Goal: Task Accomplishment & Management: Manage account settings

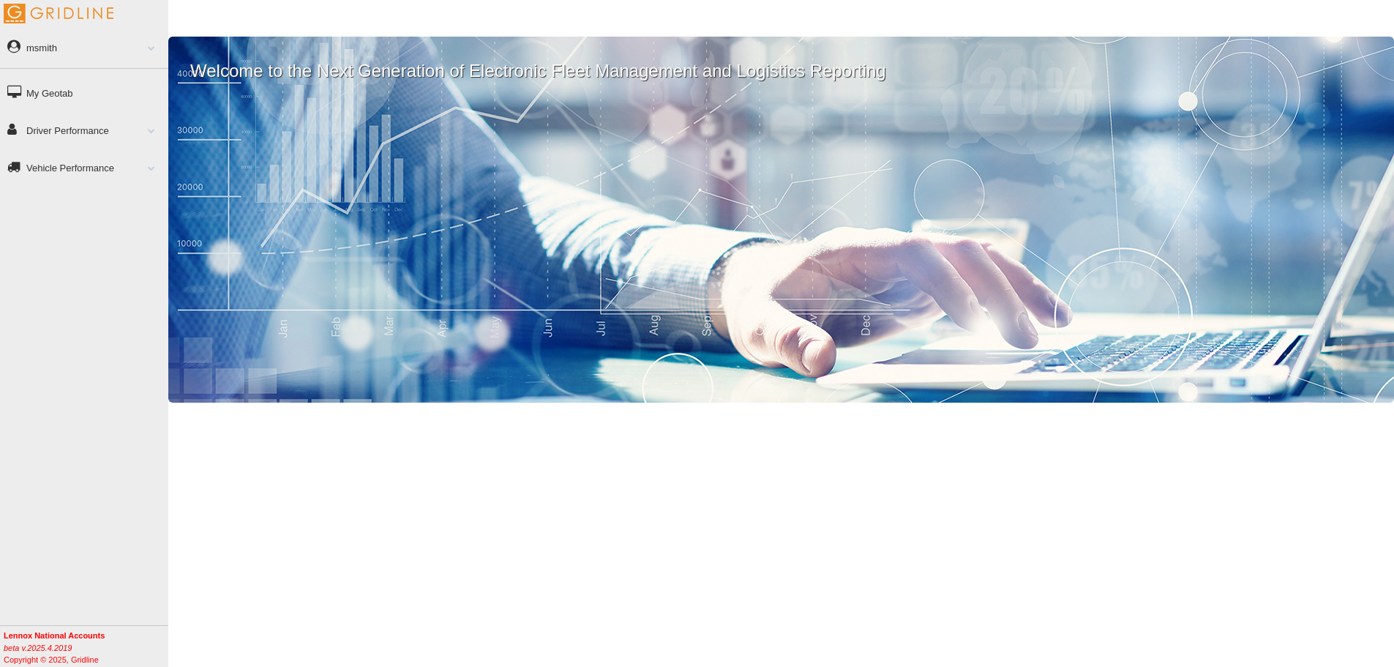
click at [75, 125] on link "Driver Performance" at bounding box center [84, 129] width 168 height 33
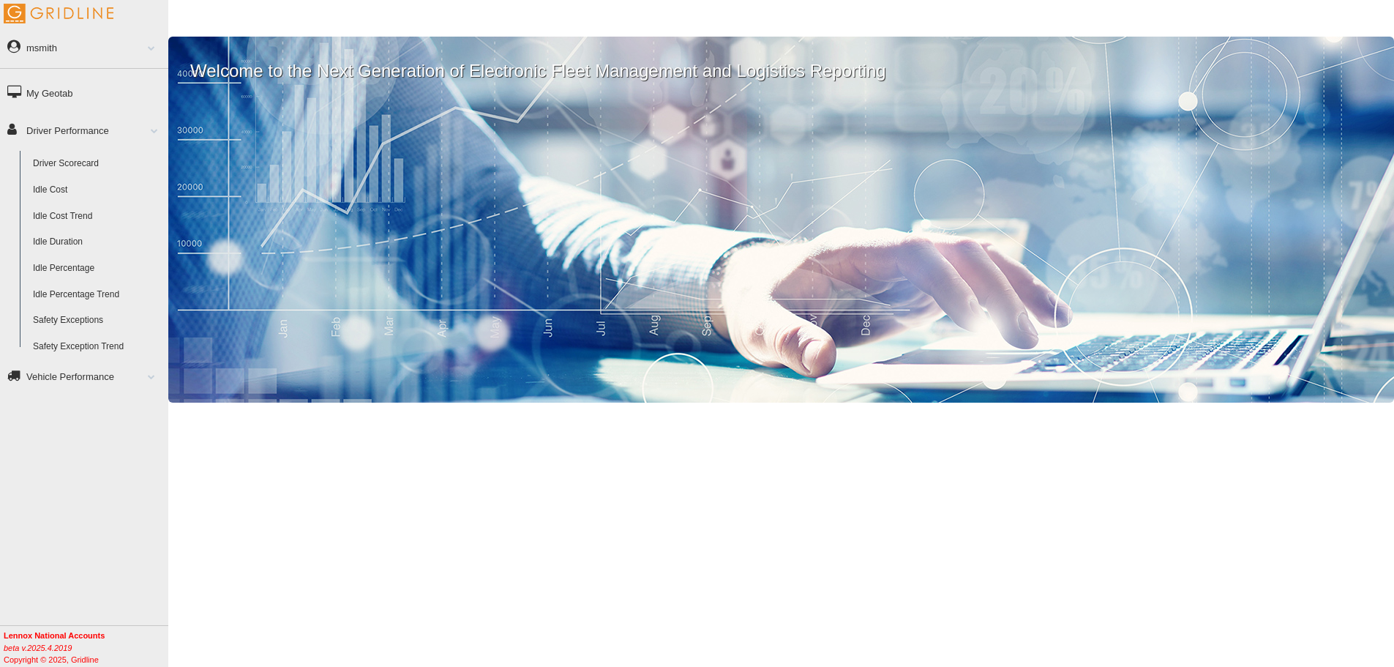
click at [65, 162] on link "Driver Scorecard" at bounding box center [97, 164] width 142 height 26
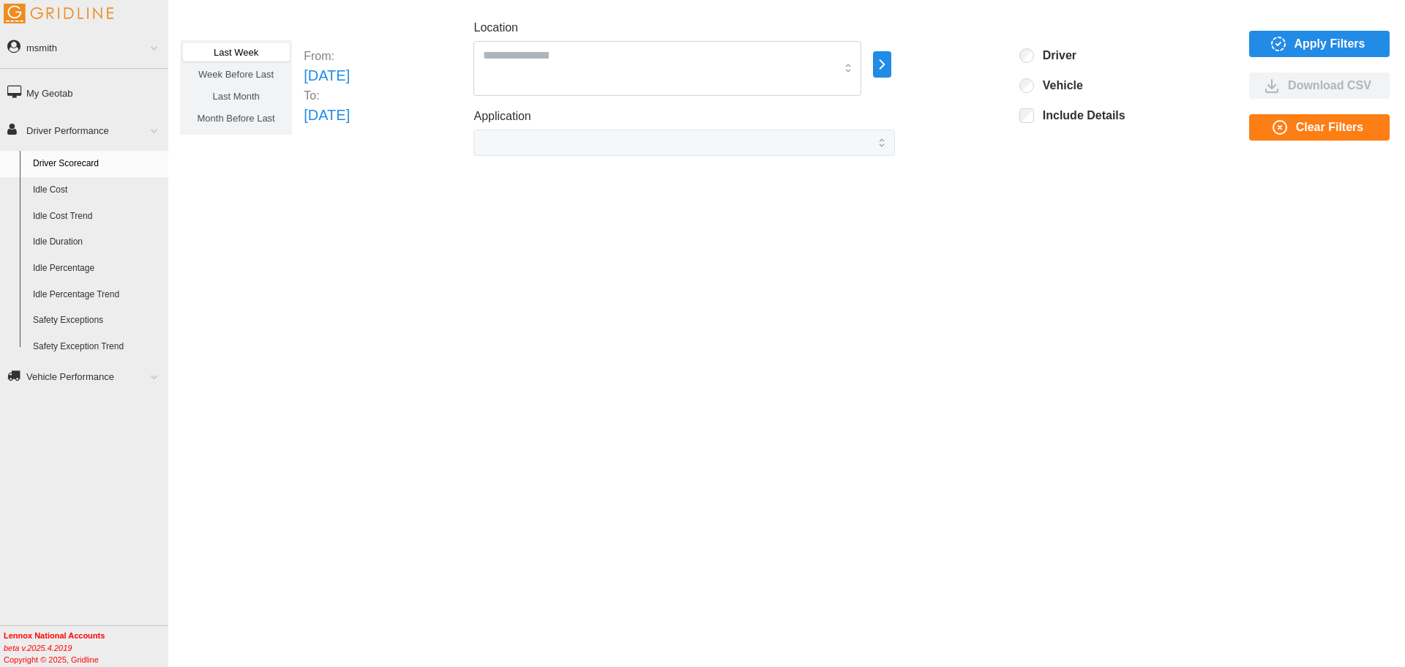
click at [1315, 37] on span "Apply Filters" at bounding box center [1330, 43] width 71 height 25
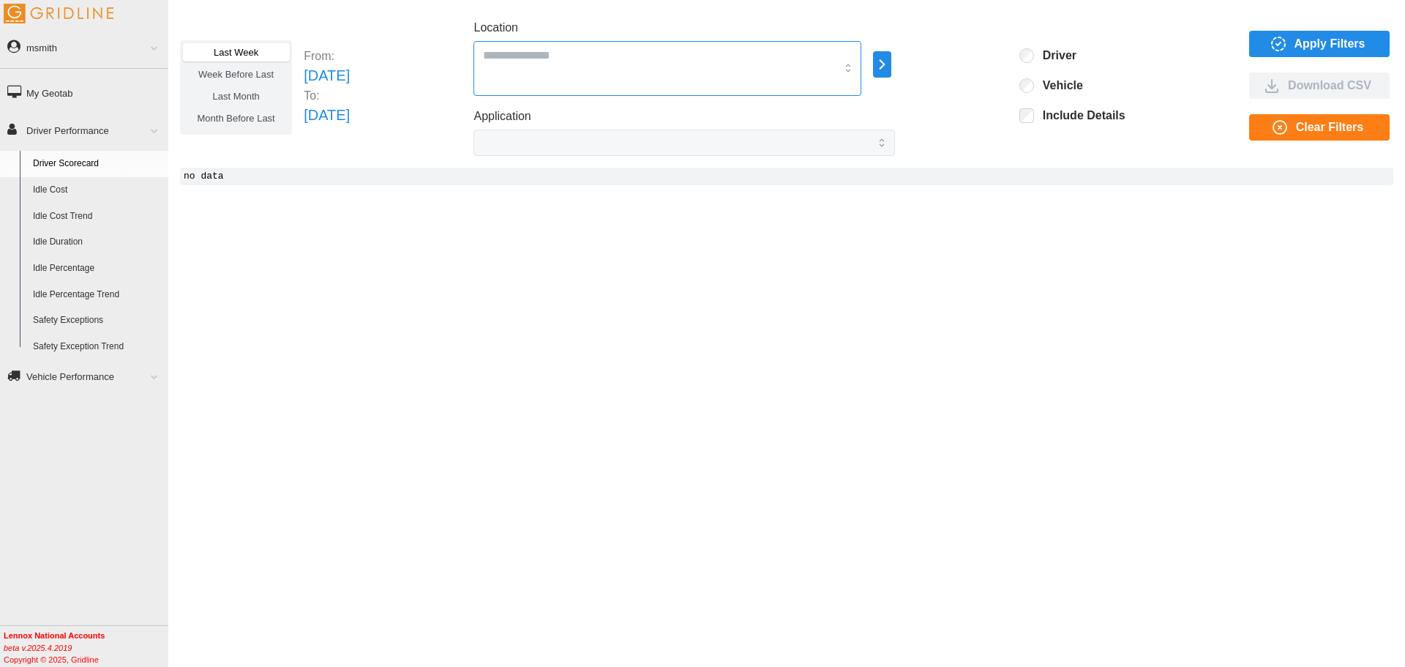
click at [588, 66] on div at bounding box center [668, 68] width 388 height 55
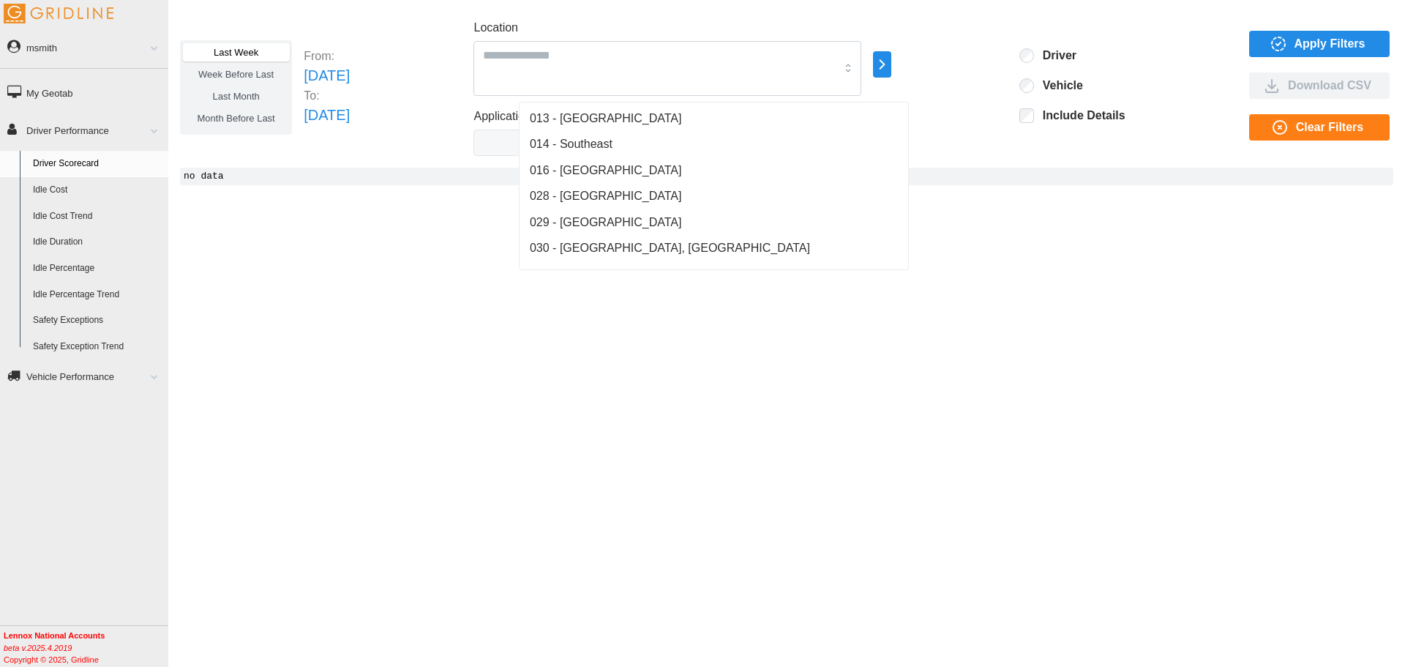
click at [405, 181] on code "no data" at bounding box center [786, 177] width 1213 height 18
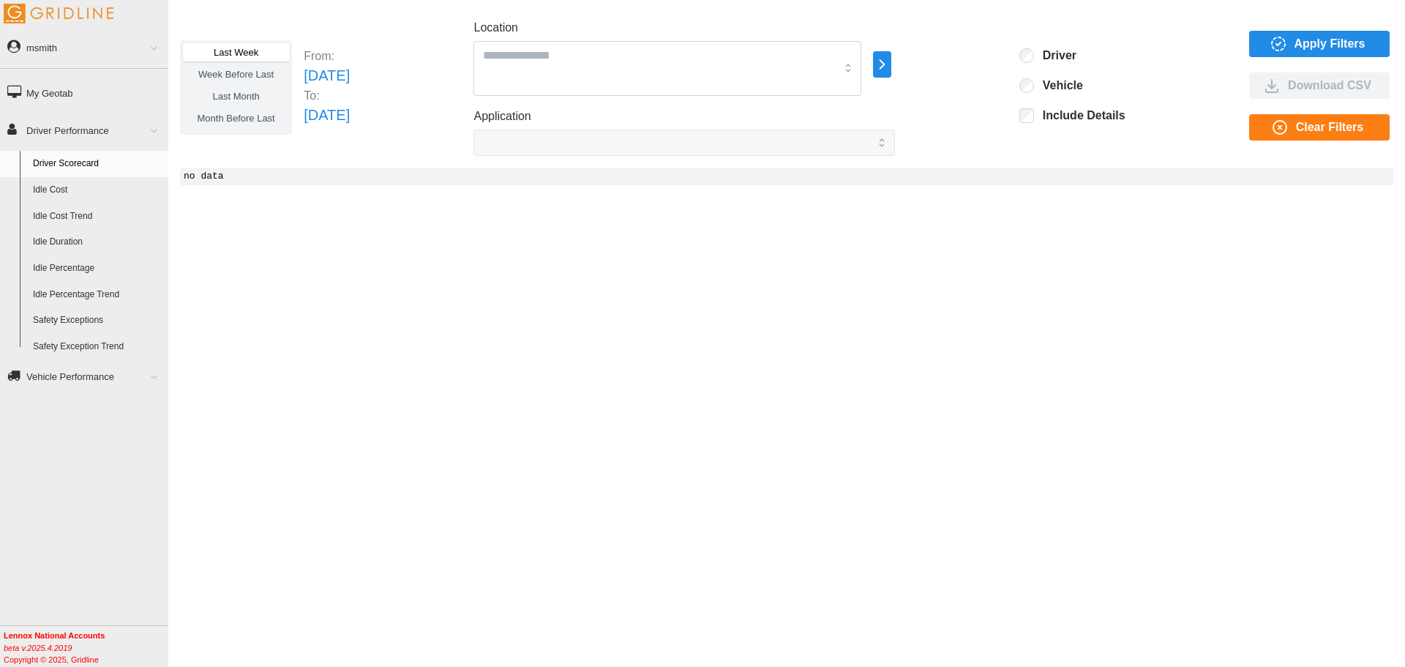
click at [255, 72] on span "Week Before Last" at bounding box center [235, 74] width 75 height 11
click at [1318, 38] on span "Apply Filters" at bounding box center [1330, 43] width 71 height 25
click at [244, 95] on span "Last Month" at bounding box center [235, 96] width 47 height 11
click at [1339, 40] on span "Apply Filters" at bounding box center [1330, 43] width 71 height 25
click at [244, 119] on span "Month Before Last" at bounding box center [237, 118] width 78 height 11
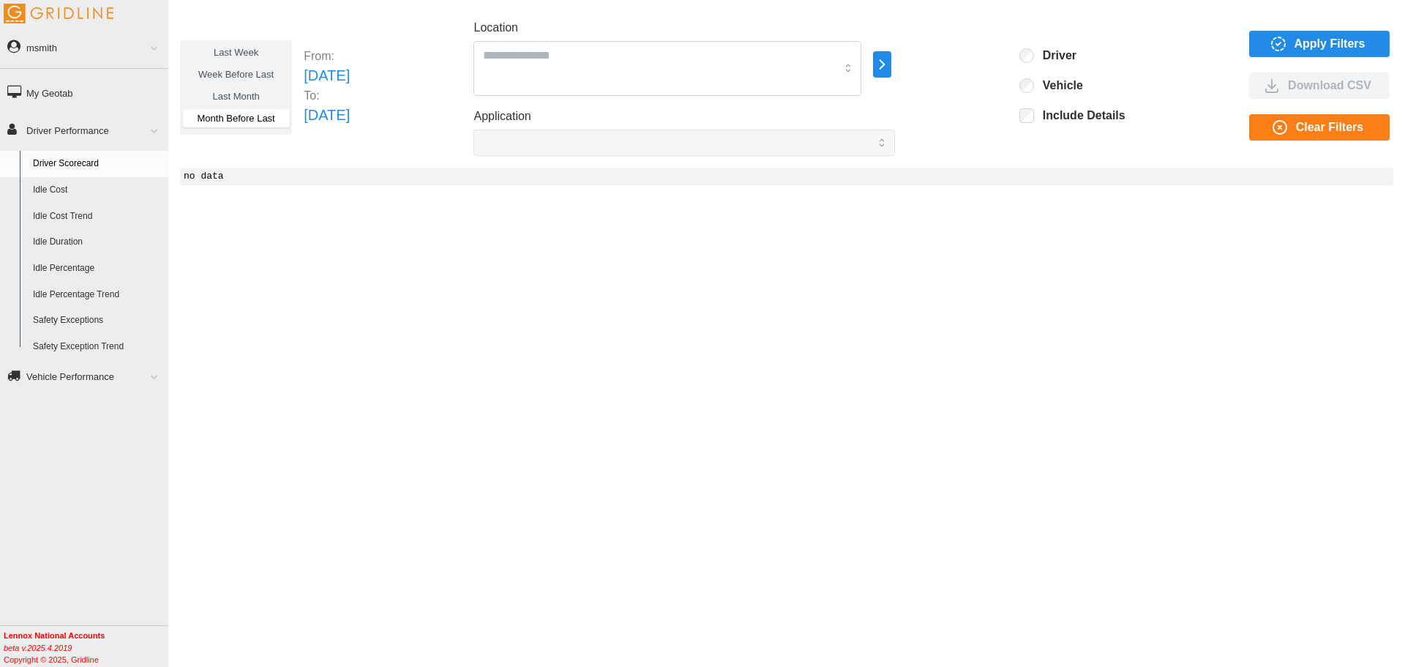
click at [1323, 42] on span "Apply Filters" at bounding box center [1330, 43] width 71 height 25
click at [103, 45] on link "msmith" at bounding box center [84, 47] width 168 height 33
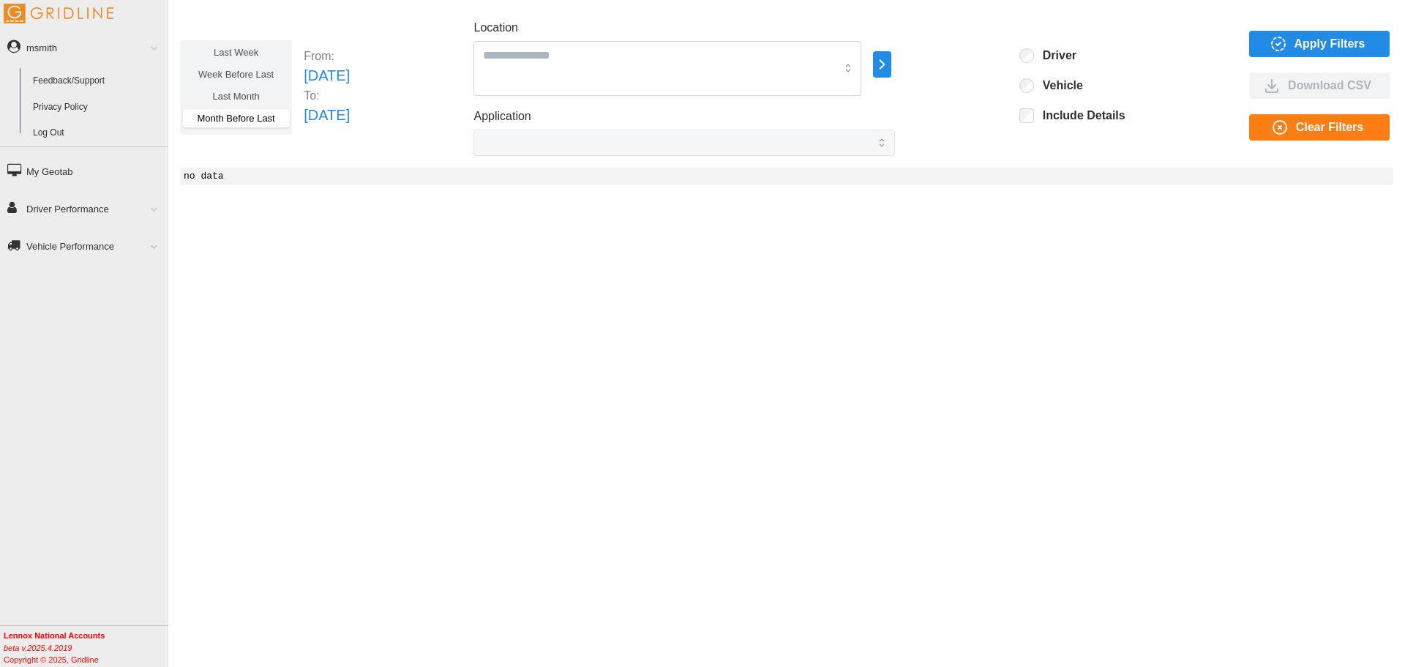
click at [50, 131] on link "Log Out" at bounding box center [97, 133] width 142 height 26
